Goal: Complete application form

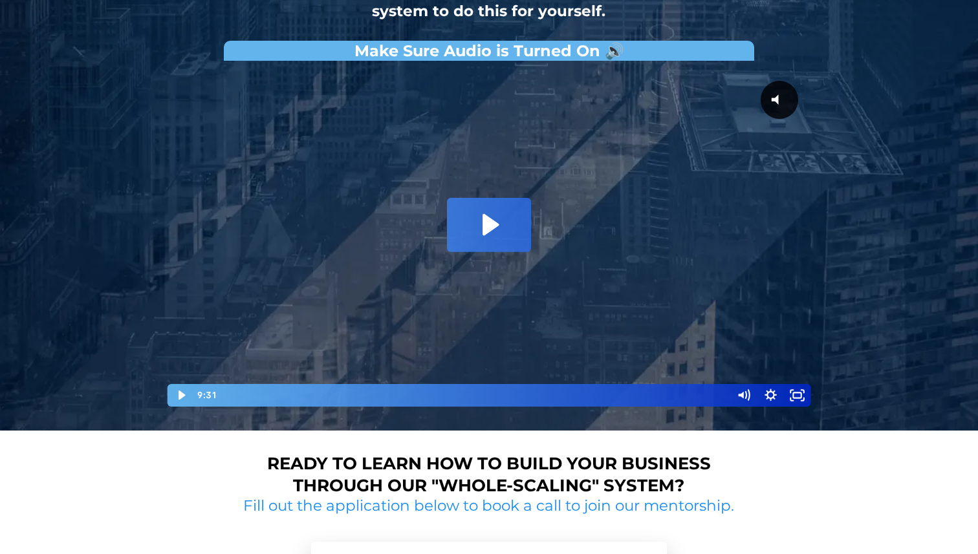
scroll to position [175, 0]
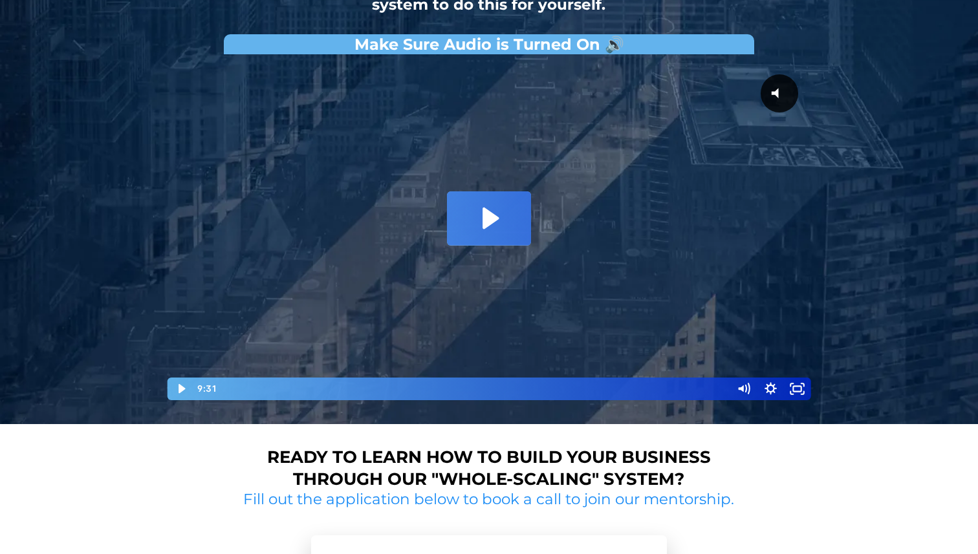
click at [497, 215] on icon "Play Video: David Choi - Whole-Scaling VSL V.2 (short)" at bounding box center [489, 218] width 84 height 54
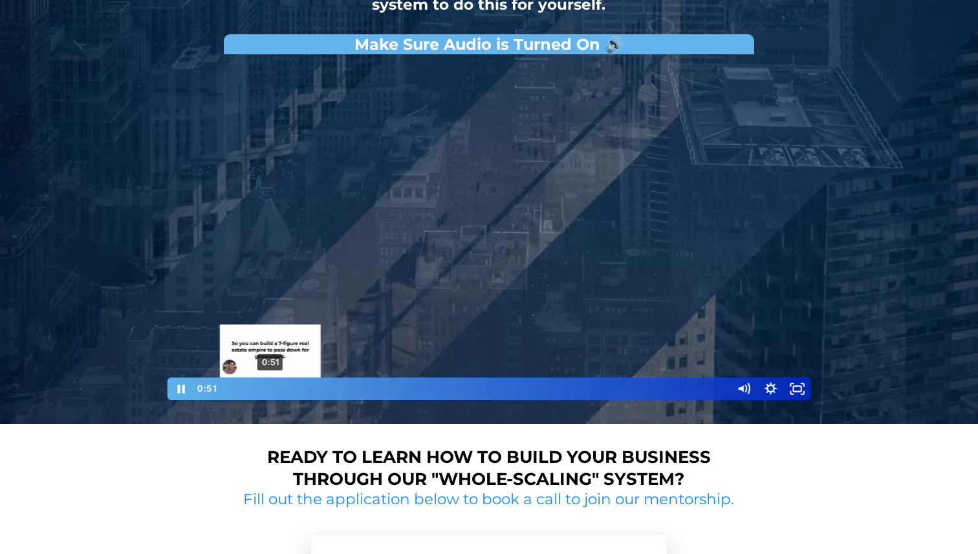
click at [270, 389] on div "0:51" at bounding box center [475, 389] width 498 height 23
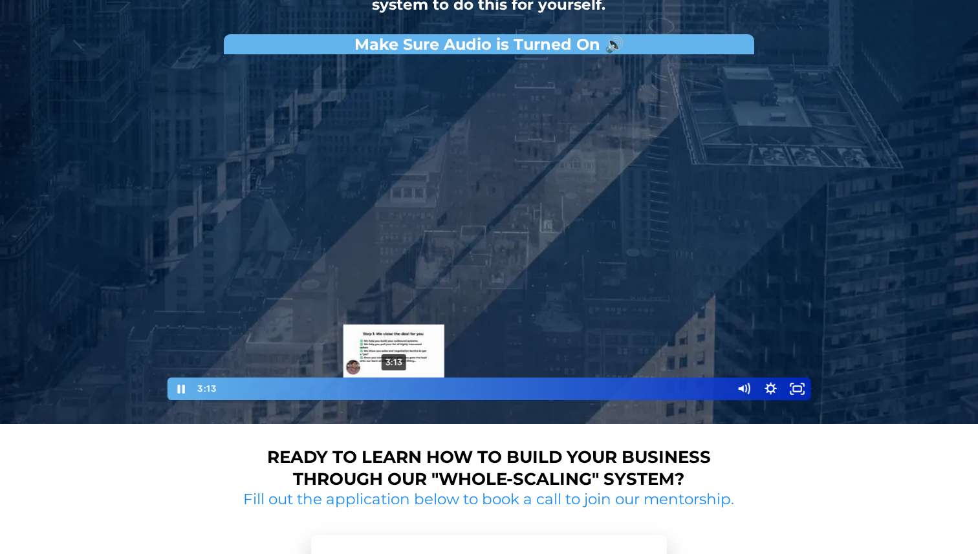
click at [394, 390] on div "3:13" at bounding box center [475, 389] width 498 height 23
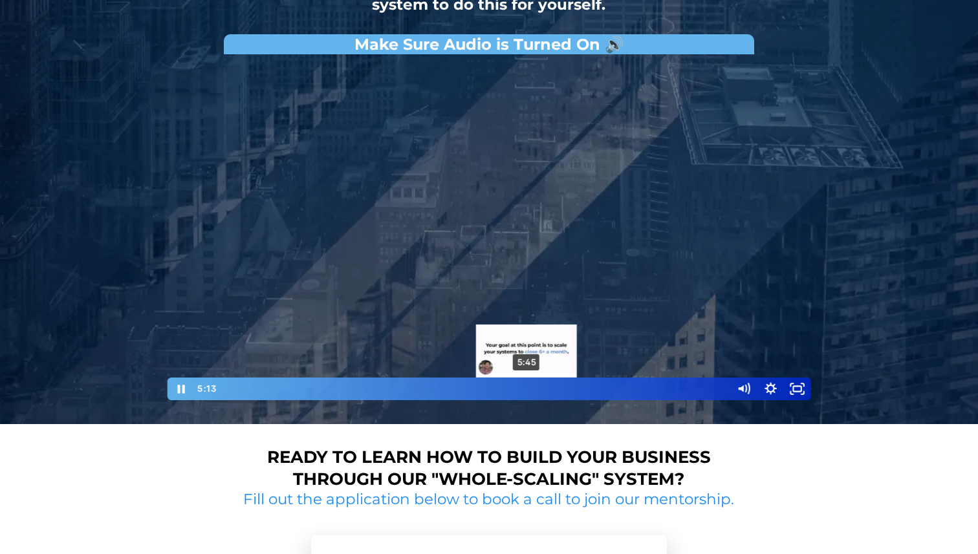
click at [526, 385] on div "5:45" at bounding box center [475, 389] width 498 height 23
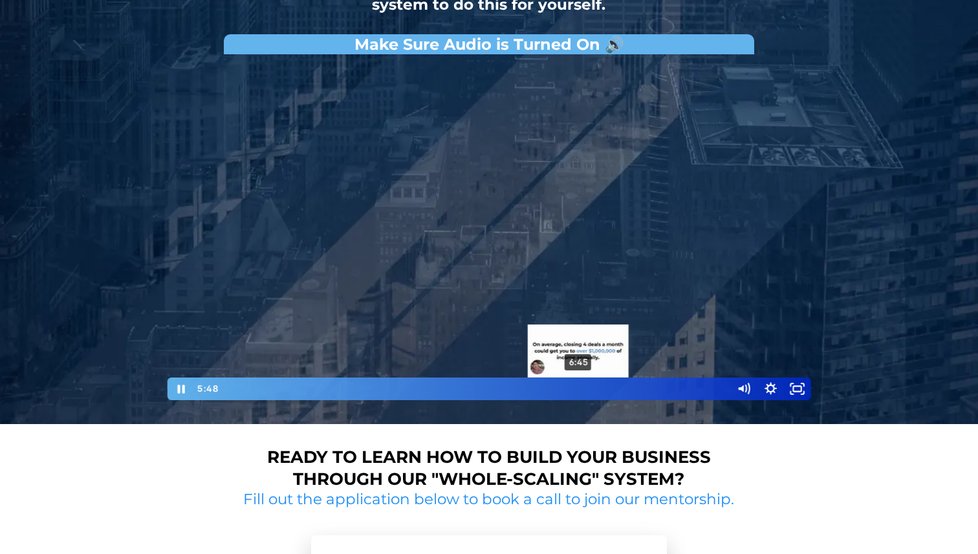
click at [579, 386] on div "6:45" at bounding box center [475, 389] width 498 height 23
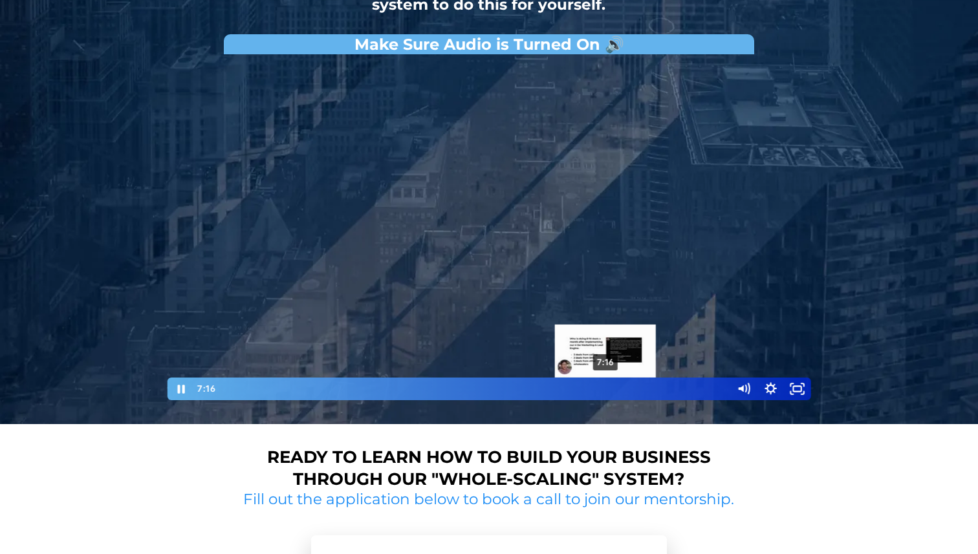
click at [606, 387] on div "7:16" at bounding box center [475, 389] width 498 height 23
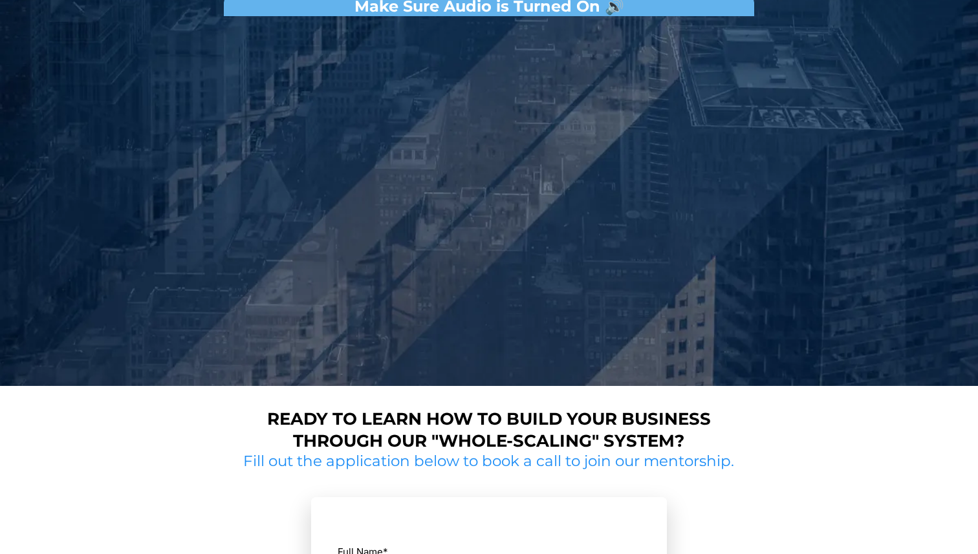
scroll to position [190, 0]
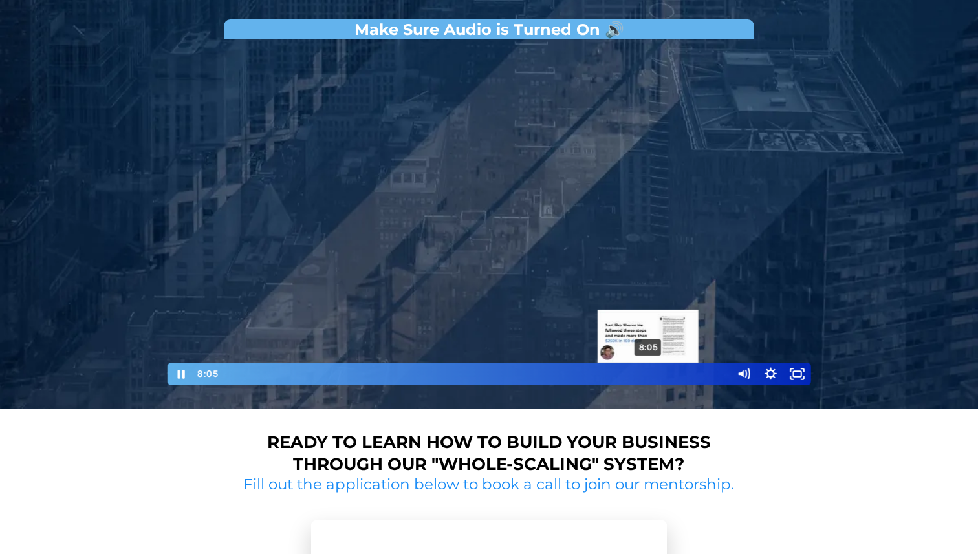
click at [648, 374] on div "8:05" at bounding box center [475, 374] width 498 height 23
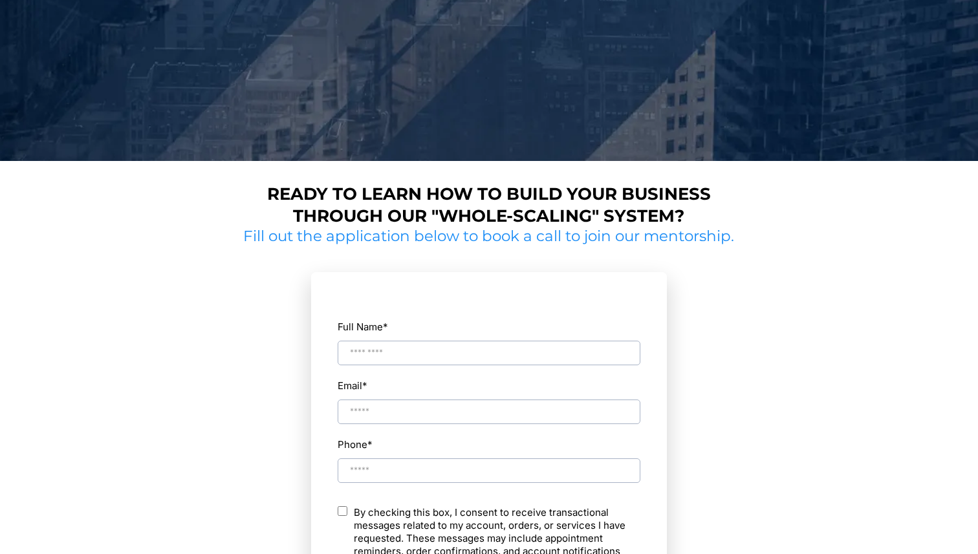
scroll to position [448, 0]
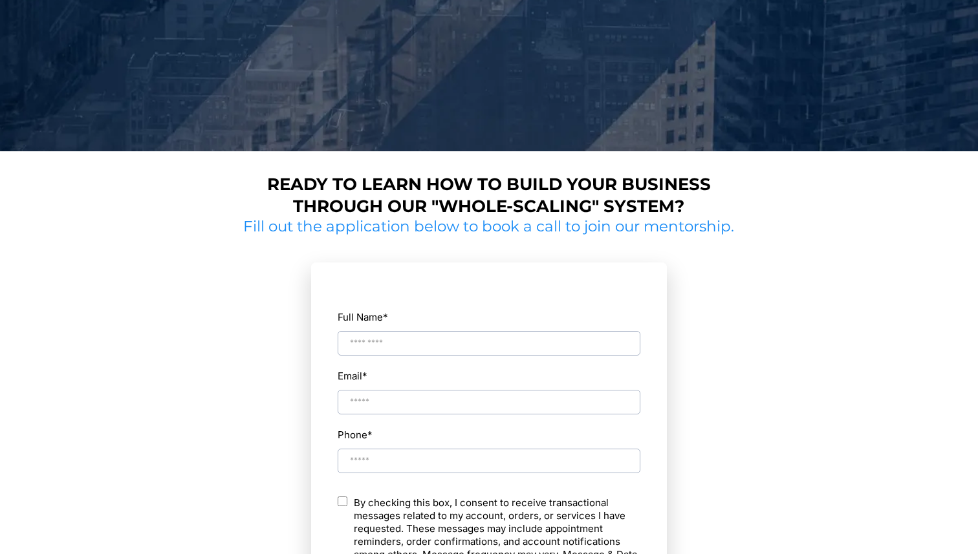
click at [440, 343] on input "Full Name *" at bounding box center [488, 343] width 303 height 25
type input "*********"
type input "**********"
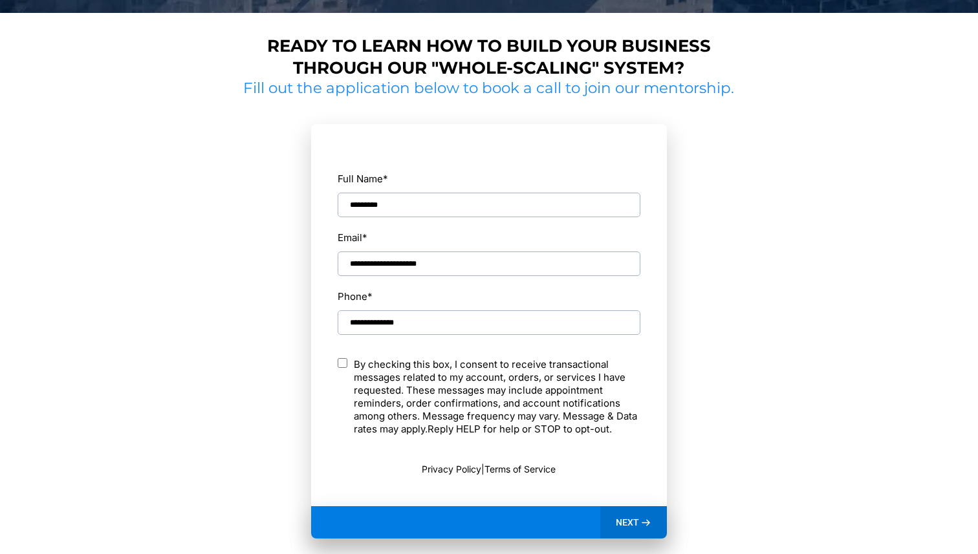
scroll to position [598, 0]
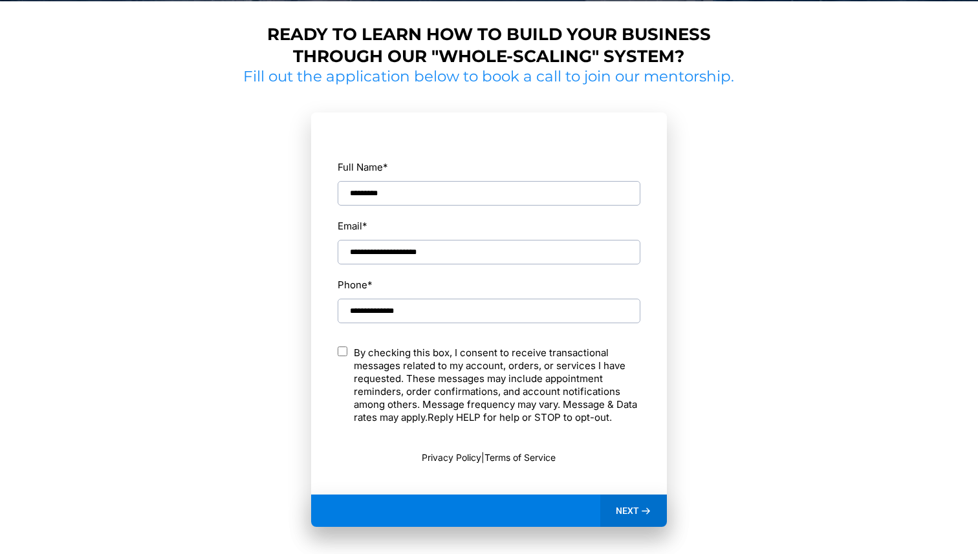
click at [336, 349] on form "**********" at bounding box center [489, 303] width 356 height 382
click at [627, 515] on span "NEXT" at bounding box center [626, 511] width 23 height 12
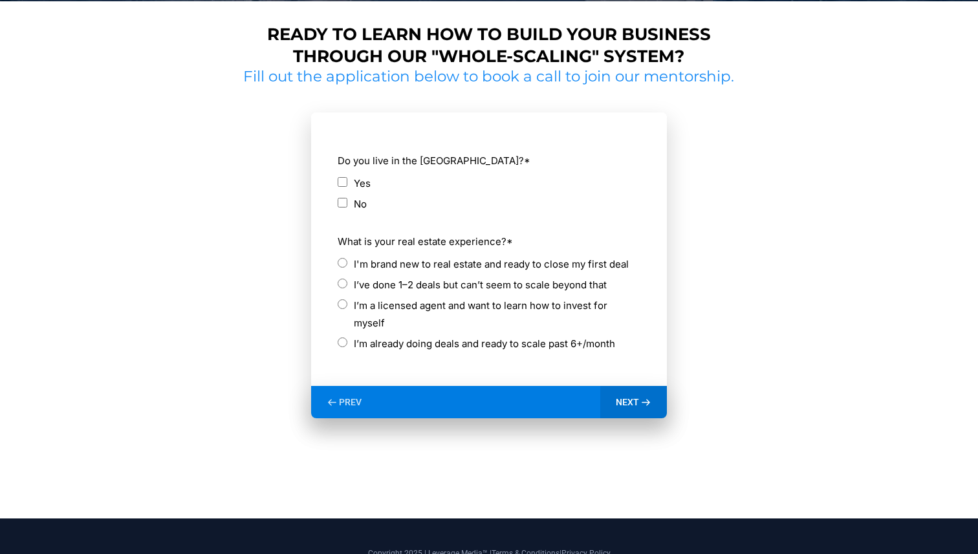
click at [337, 200] on div "Do you live in the [GEOGRAPHIC_DATA]? * Yes No" at bounding box center [489, 181] width 304 height 70
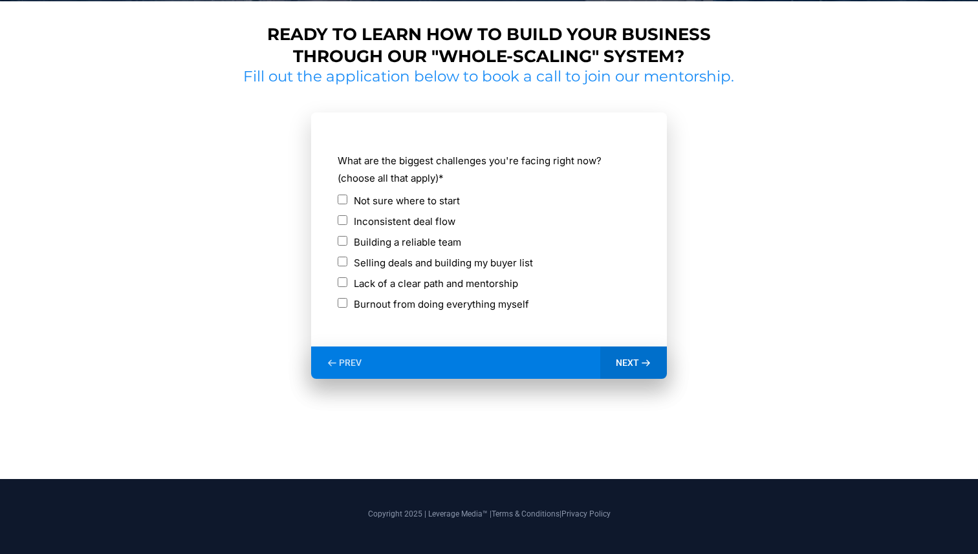
click at [349, 361] on span "PREV" at bounding box center [350, 363] width 23 height 12
click at [625, 369] on div "NEXT" at bounding box center [633, 363] width 67 height 32
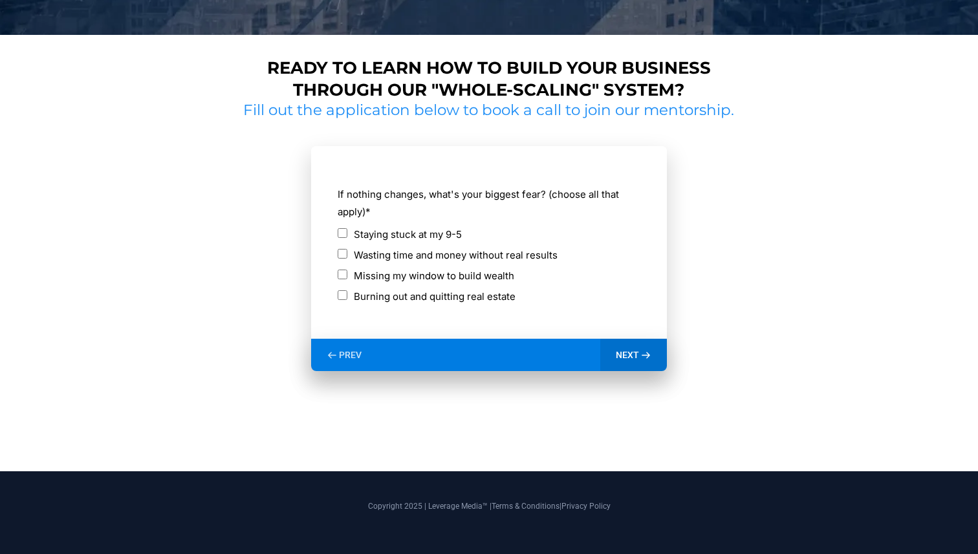
click at [614, 354] on div "NEXT" at bounding box center [633, 355] width 67 height 32
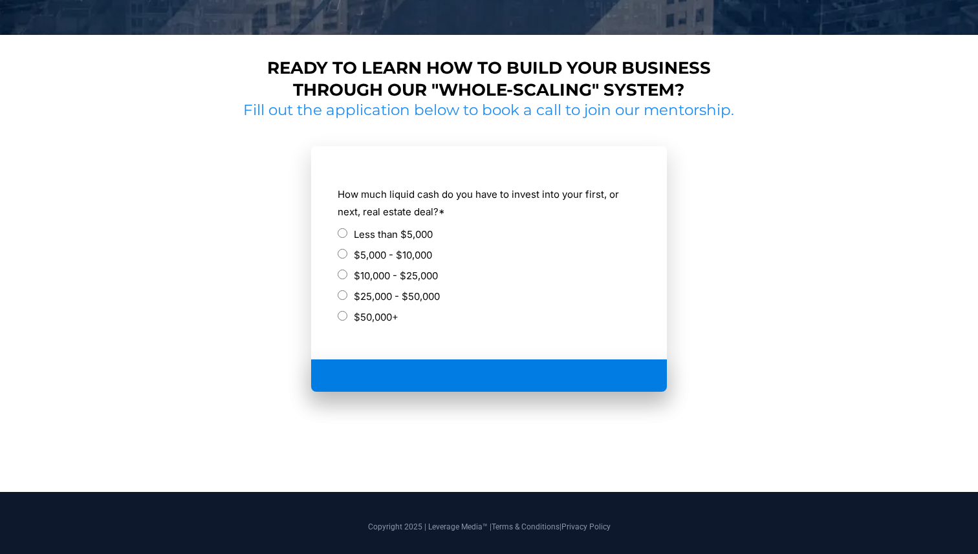
scroll to position [557, 0]
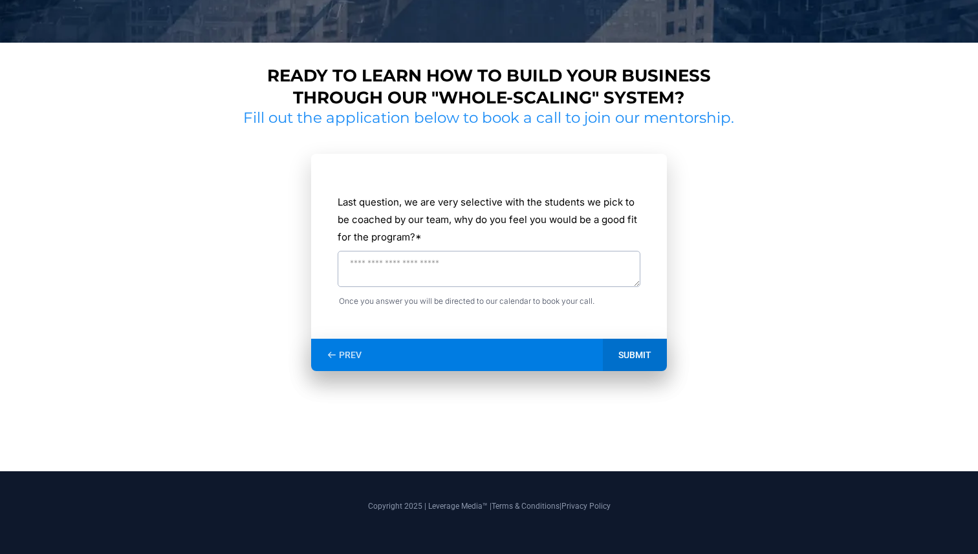
click at [458, 266] on textarea "Last question, we are very selective with the students we pick to be coached by…" at bounding box center [488, 269] width 303 height 36
type textarea "**********"
click at [636, 356] on div "SUBMIT" at bounding box center [635, 355] width 64 height 32
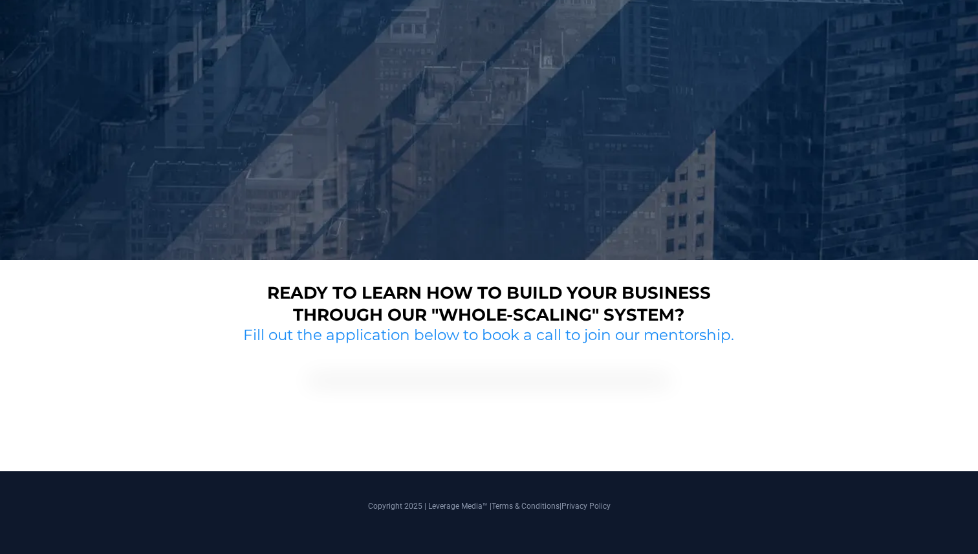
scroll to position [404, 0]
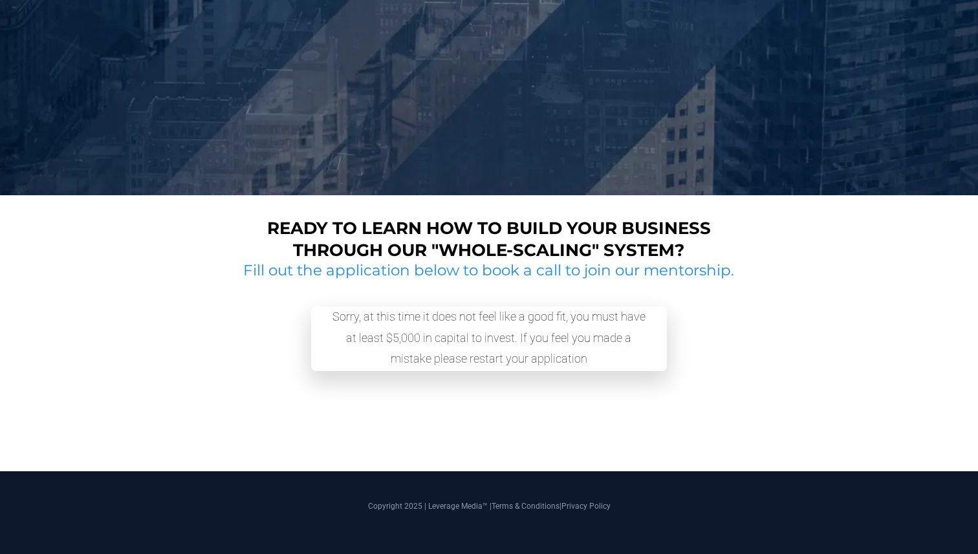
click at [457, 273] on h2 "Fill out the application below to book a call to join our mentorship." at bounding box center [489, 270] width 500 height 19
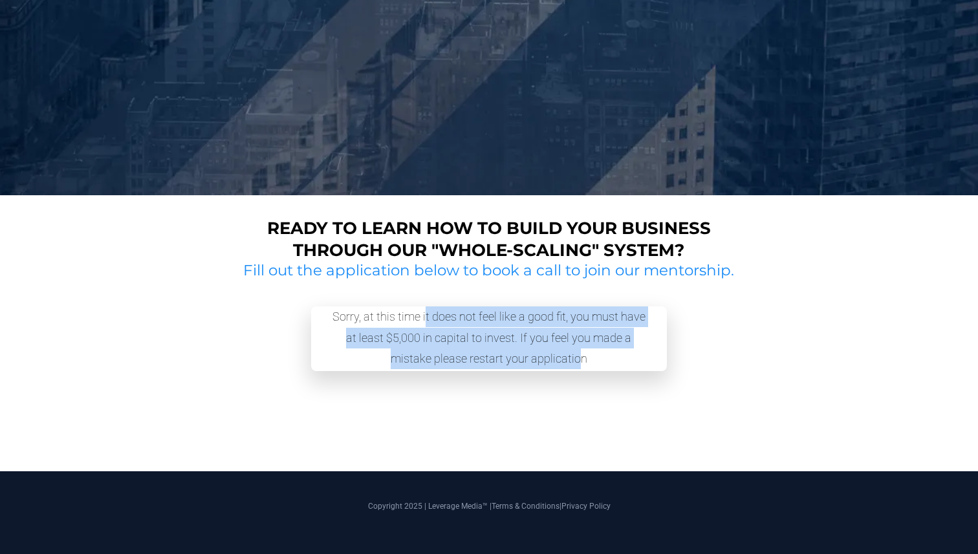
drag, startPoint x: 420, startPoint y: 319, endPoint x: 561, endPoint y: 368, distance: 149.0
click at [561, 368] on div "Sorry, at this time it does not feel like a good fit, you must have at least $5…" at bounding box center [488, 338] width 323 height 65
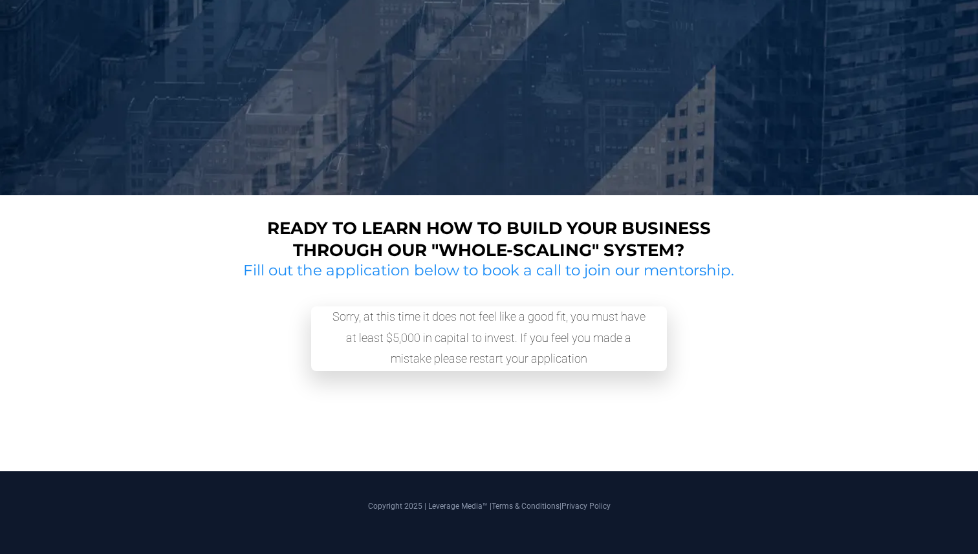
click at [586, 351] on div "Sorry, at this time it does not feel like a good fit, you must have at least $5…" at bounding box center [488, 338] width 323 height 65
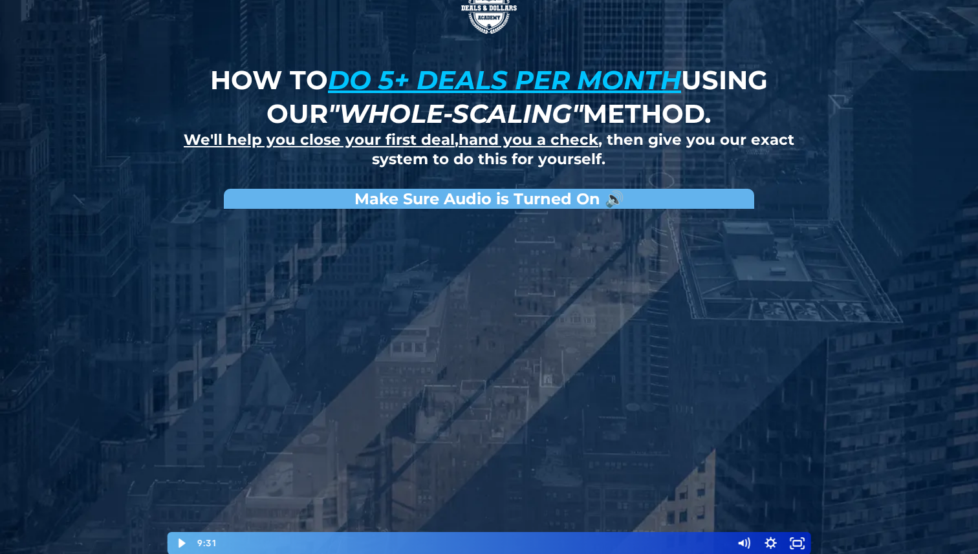
scroll to position [0, 0]
